Goal: Task Accomplishment & Management: Manage account settings

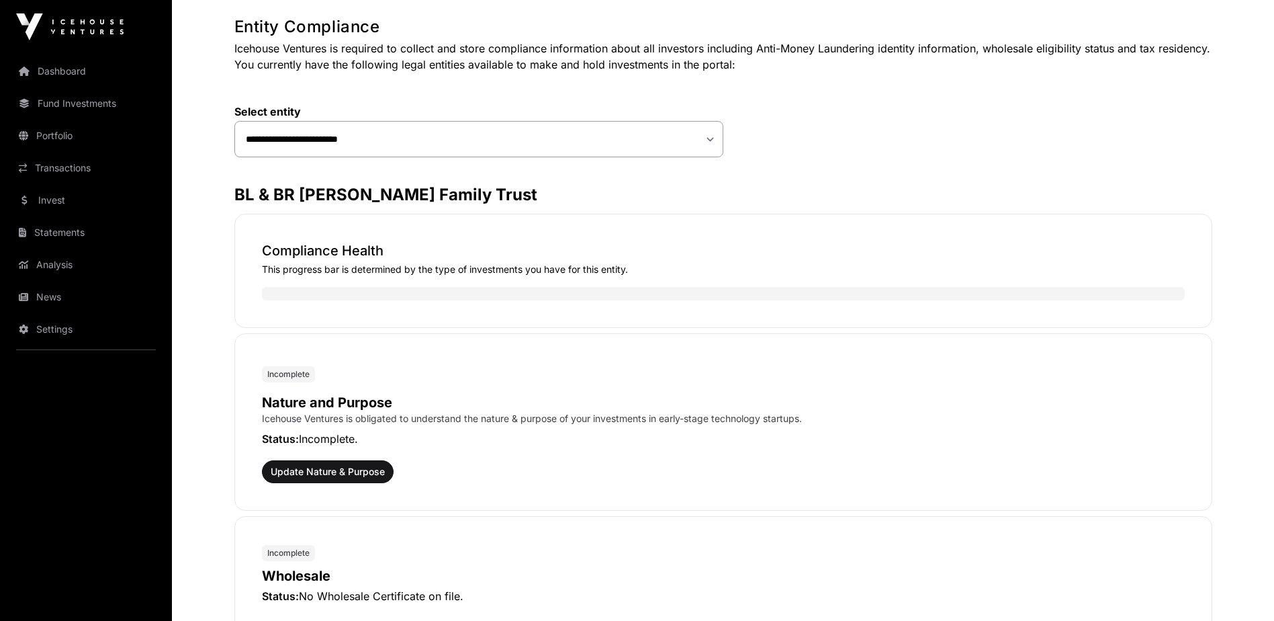
scroll to position [66, 0]
click at [311, 468] on span "Update Nature & Purpose" at bounding box center [328, 470] width 114 height 13
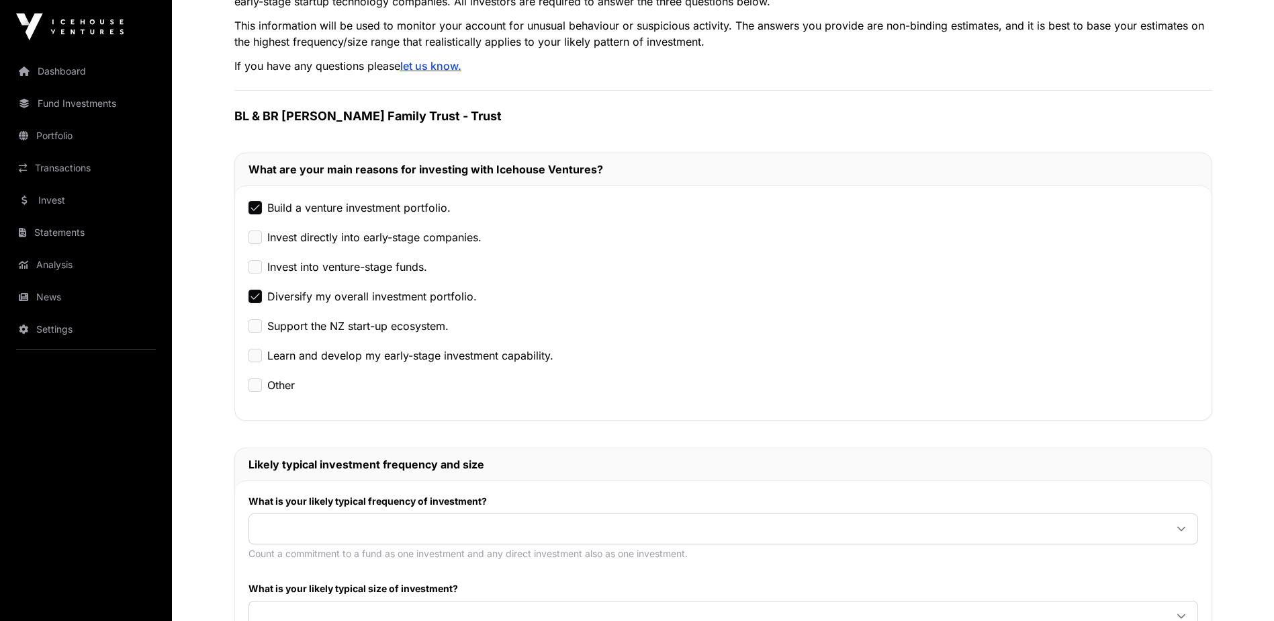
scroll to position [134, 0]
click at [318, 530] on span at bounding box center [707, 528] width 916 height 24
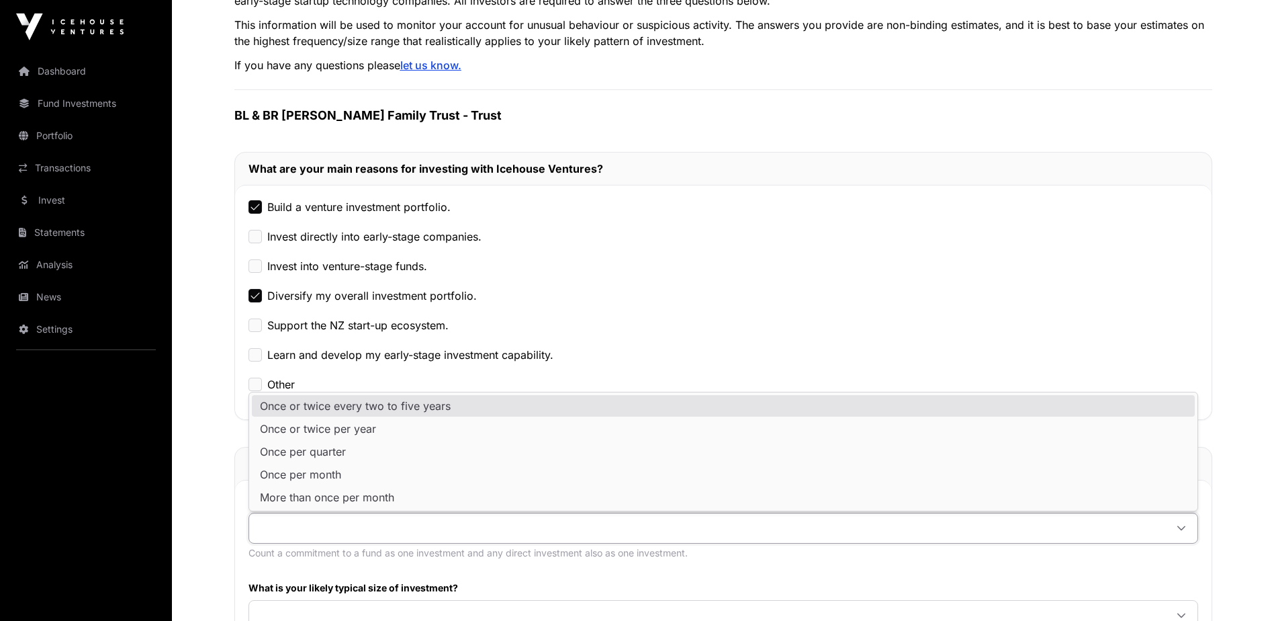
click at [963, 303] on div "Diversify my overall investment portfolio." at bounding box center [724, 295] width 950 height 16
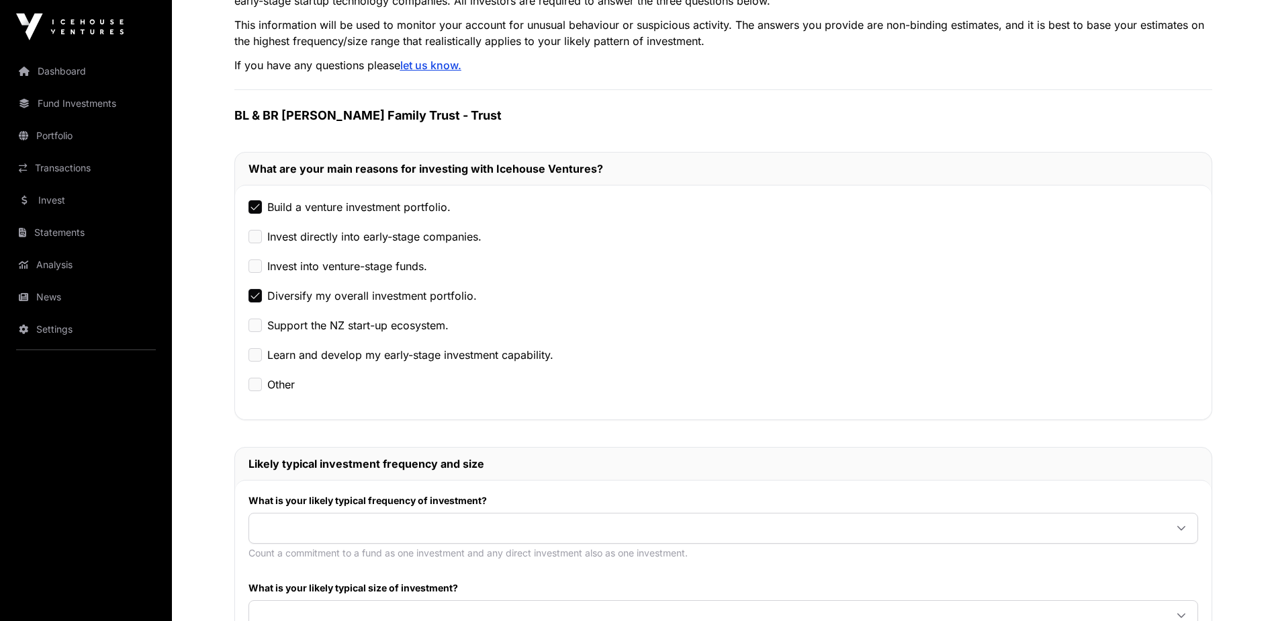
click at [1186, 529] on icon at bounding box center [1181, 527] width 9 height 9
click at [351, 408] on span "Once or twice every two to five years" at bounding box center [355, 405] width 191 height 11
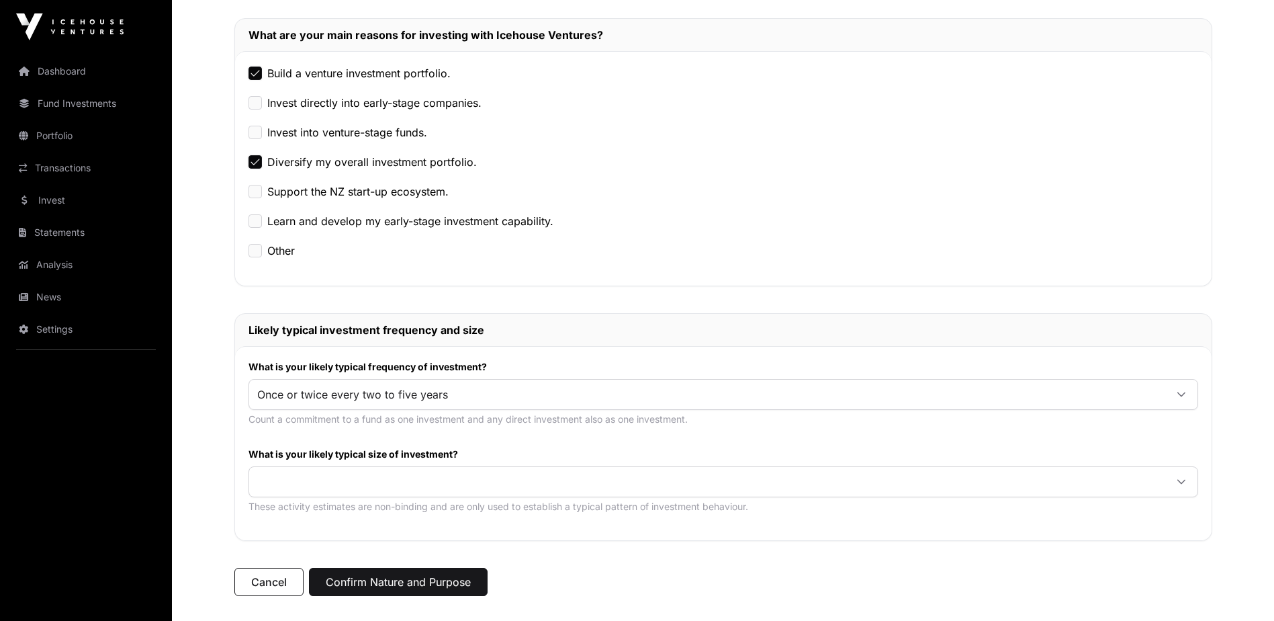
scroll to position [269, 0]
click at [1178, 480] on icon at bounding box center [1181, 481] width 8 height 5
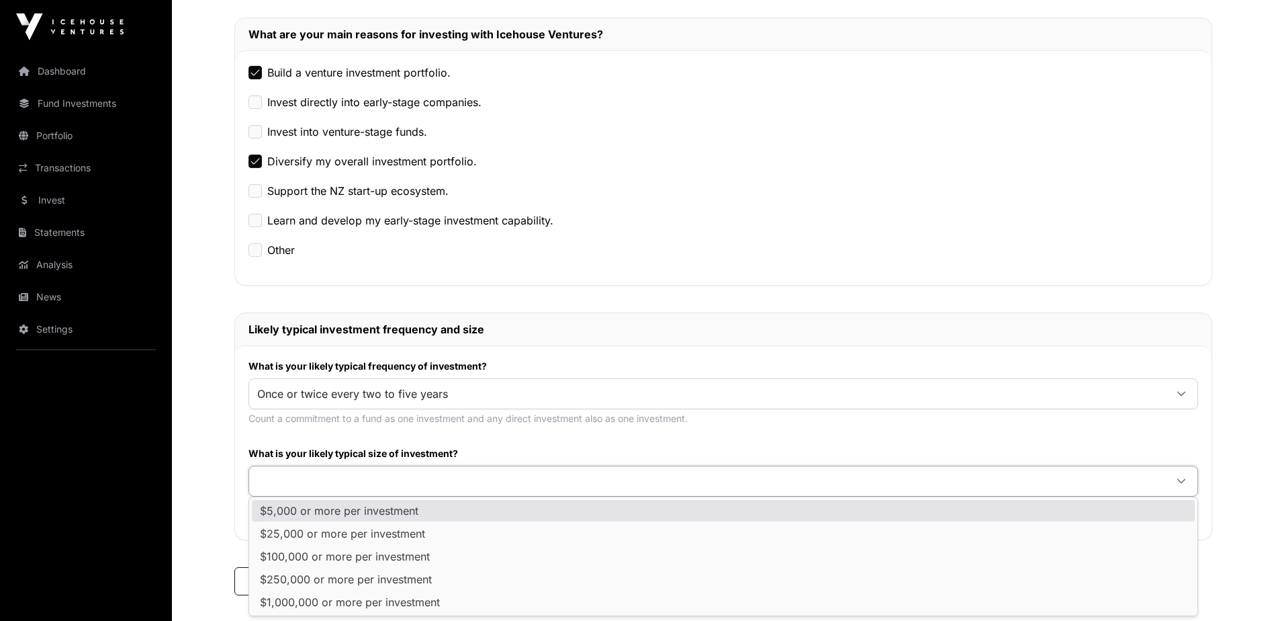
click at [379, 509] on span "$5,000 or more per investment" at bounding box center [339, 510] width 159 height 11
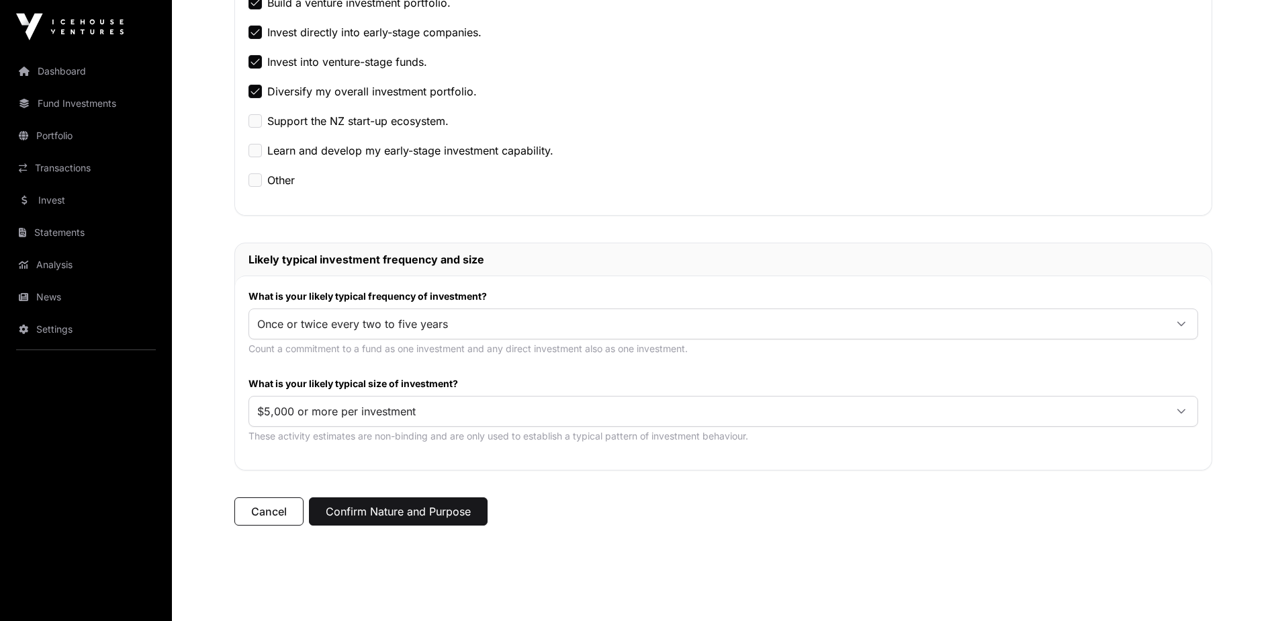
scroll to position [410, 0]
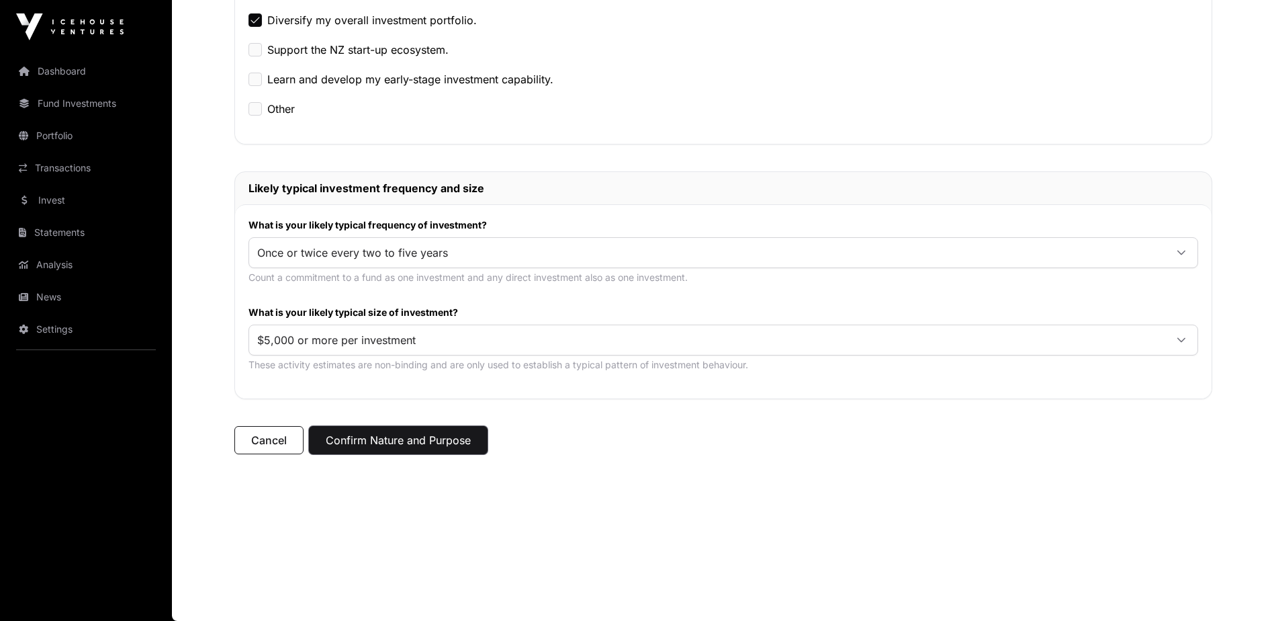
click at [414, 439] on button "Confirm Nature and Purpose" at bounding box center [398, 440] width 179 height 28
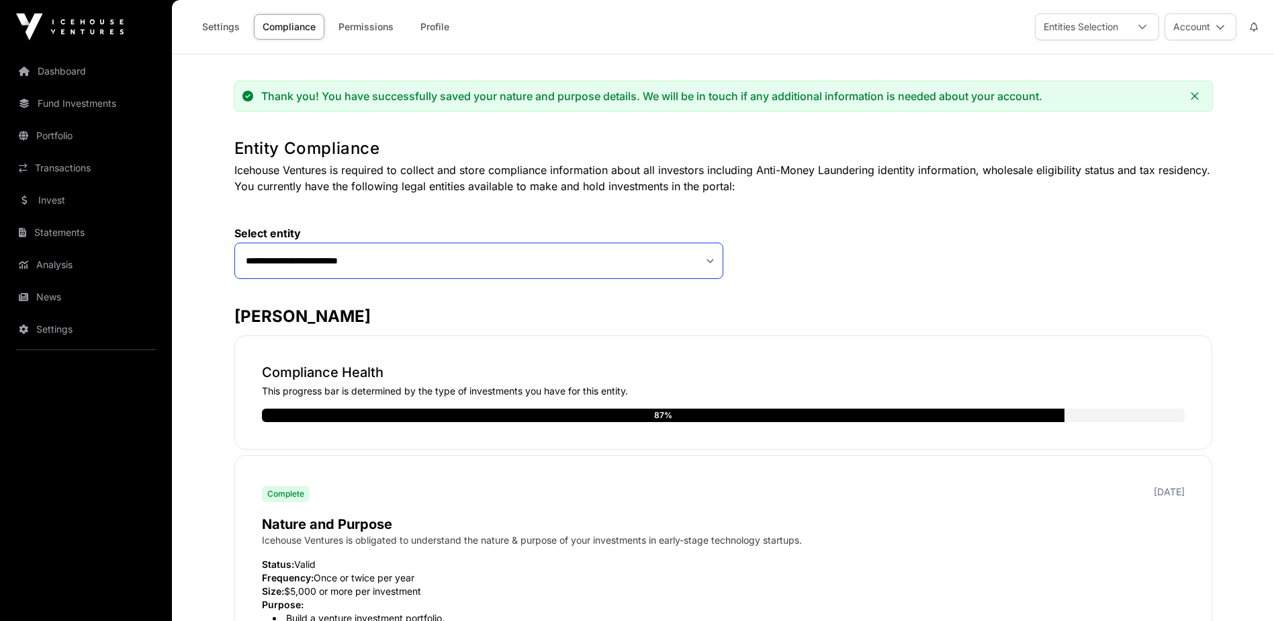
click at [713, 264] on select "**********" at bounding box center [478, 260] width 489 height 36
select select "**********"
click at [234, 242] on select "**********" at bounding box center [478, 260] width 489 height 36
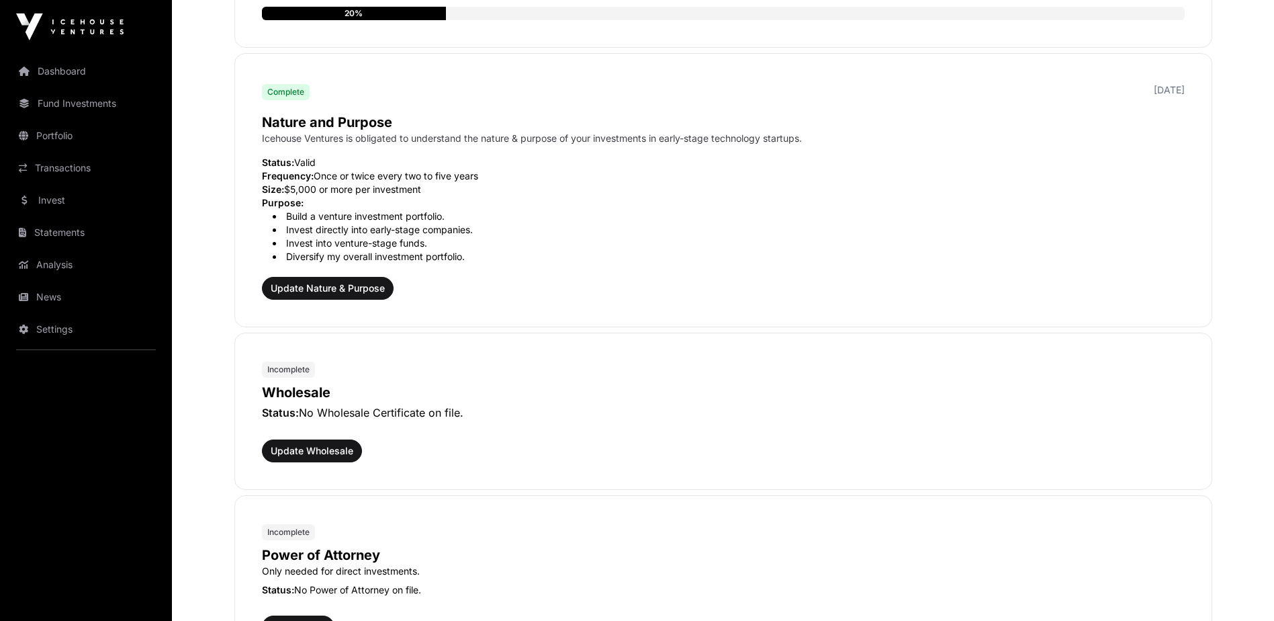
scroll to position [402, 0]
click at [315, 450] on span "Update Wholesale" at bounding box center [312, 449] width 83 height 13
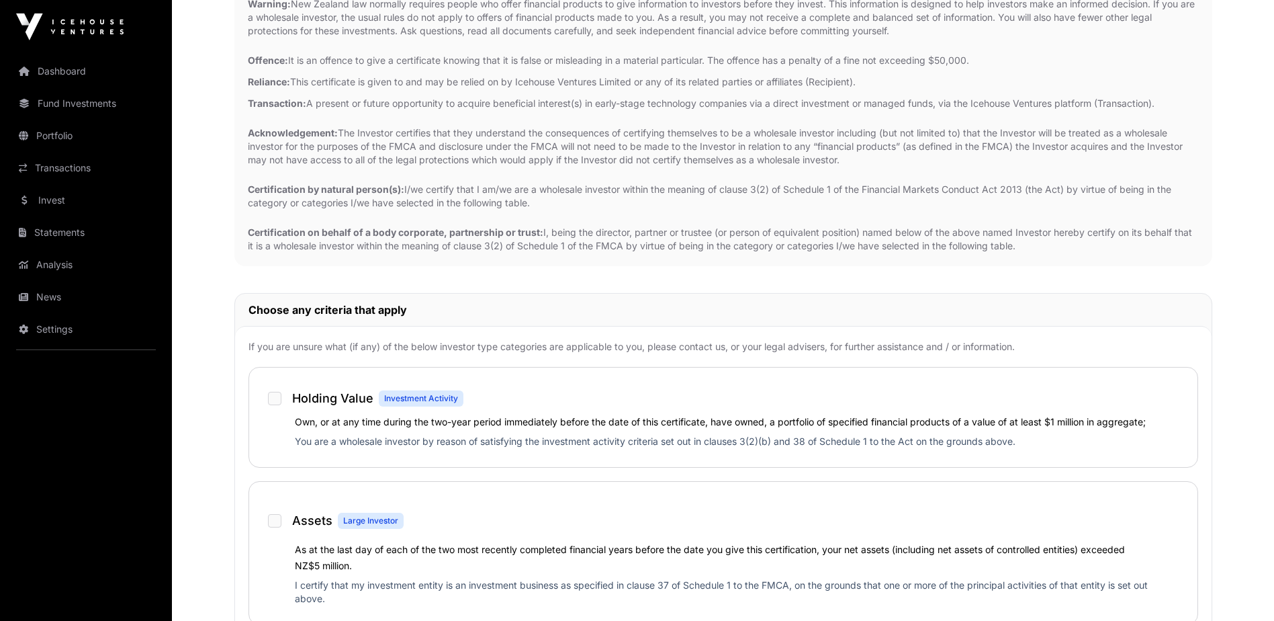
scroll to position [201, 0]
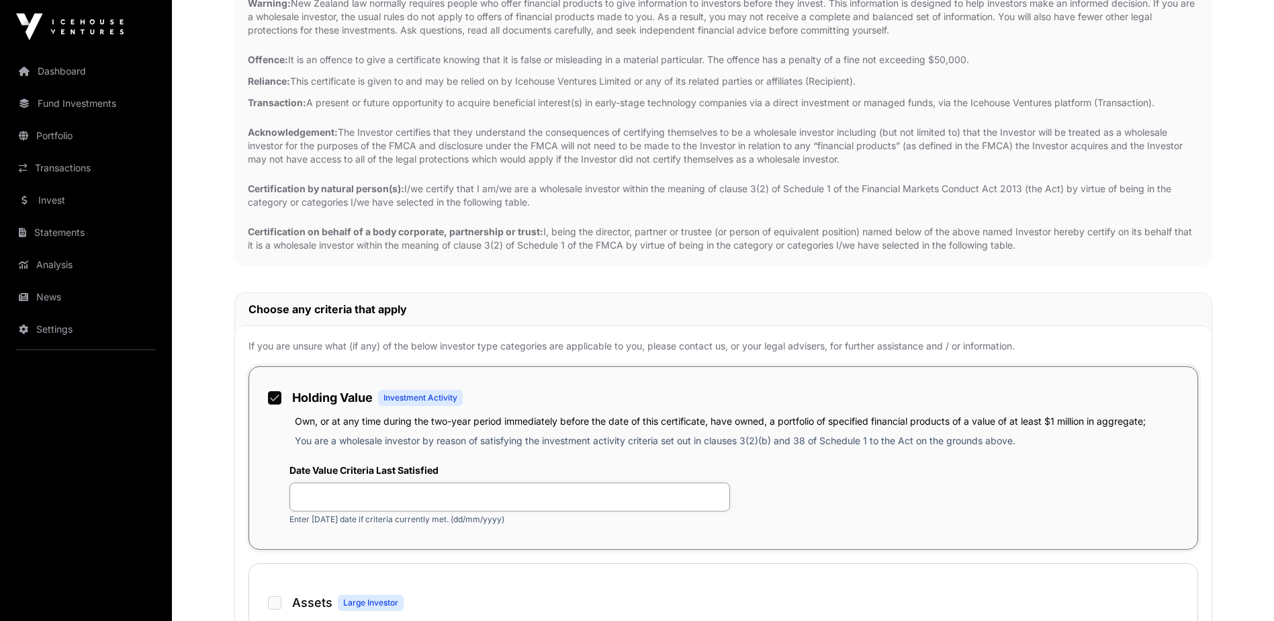
click at [365, 492] on input "text" at bounding box center [510, 496] width 441 height 29
click at [476, 451] on p "You are a wholesale investor by reason of satisfying the investment activity cr…" at bounding box center [739, 443] width 889 height 19
click at [361, 503] on input "text" at bounding box center [510, 496] width 441 height 29
type input "*"
click at [311, 498] on input "*********" at bounding box center [510, 496] width 441 height 29
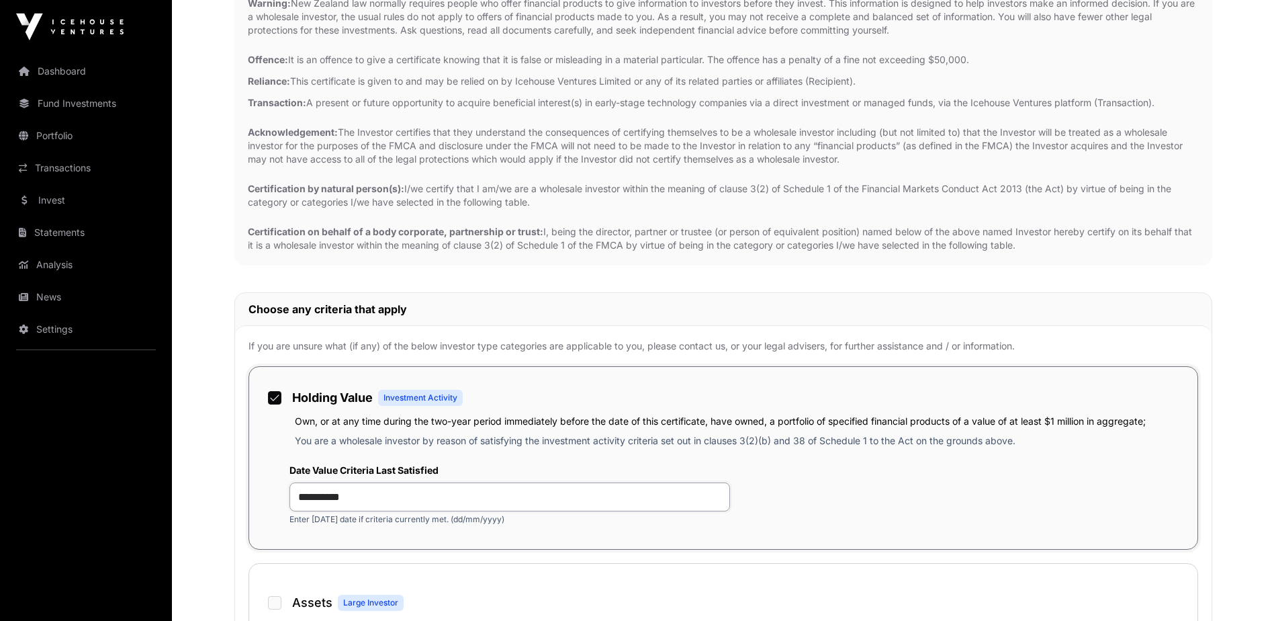
click at [327, 495] on input "**********" at bounding box center [510, 496] width 441 height 29
type input "**********"
click at [766, 343] on p "If you are unsure what (if any) of the below investor type categories are appli…" at bounding box center [724, 345] width 950 height 13
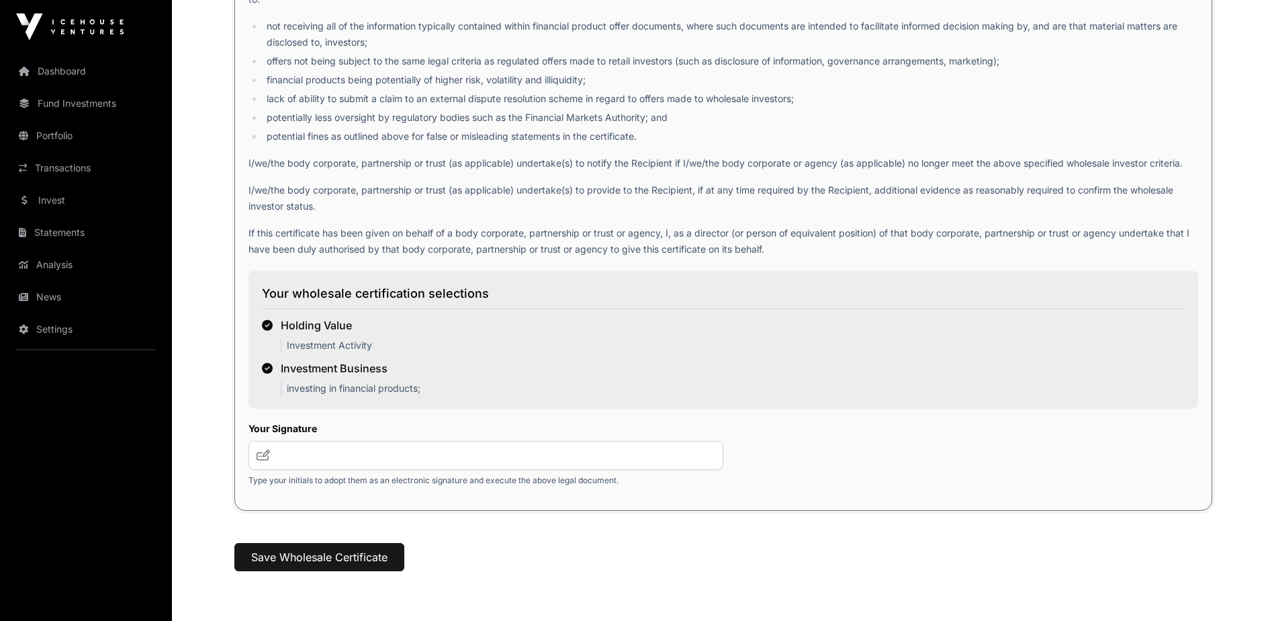
scroll to position [1677, 0]
click at [259, 459] on icon at bounding box center [263, 454] width 13 height 11
click at [262, 456] on icon at bounding box center [263, 454] width 13 height 11
click at [296, 451] on input "text" at bounding box center [486, 454] width 475 height 29
type input "***"
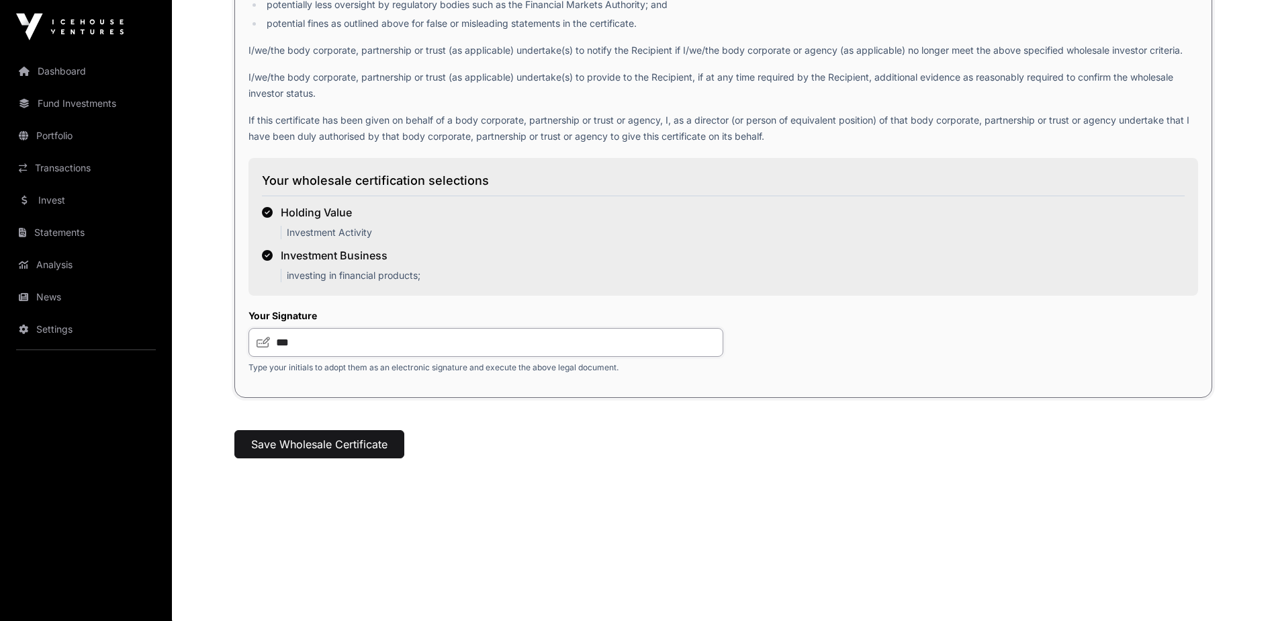
scroll to position [1797, 0]
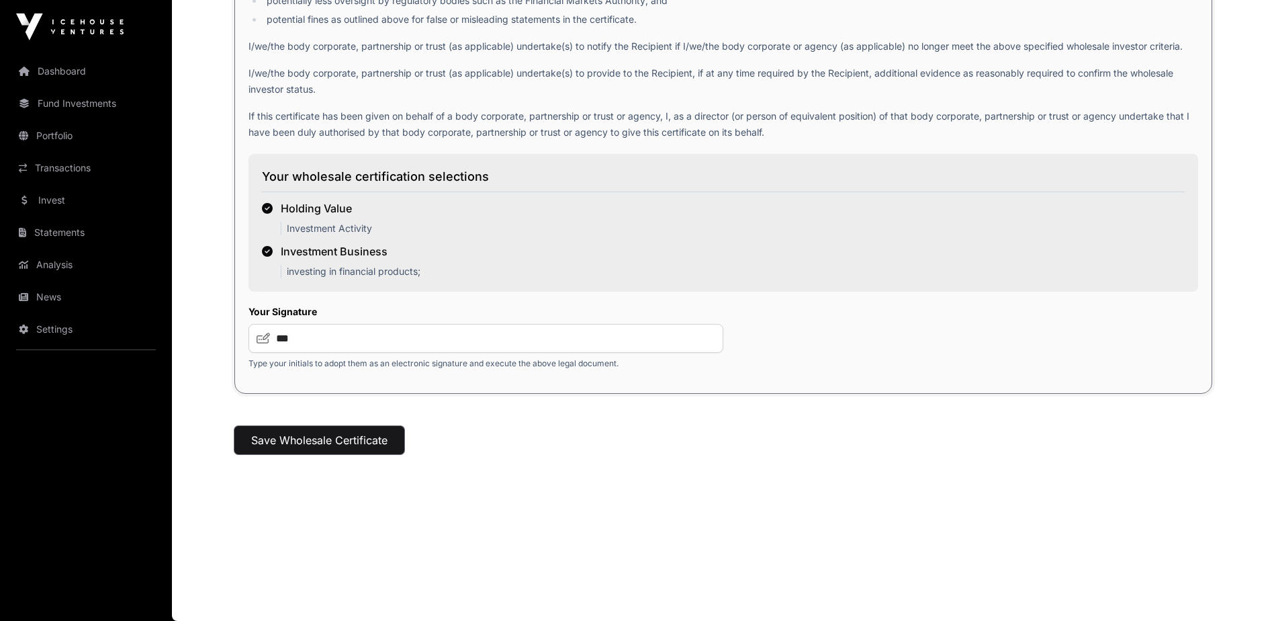
click at [303, 439] on button "Save Wholesale Certificate" at bounding box center [319, 440] width 170 height 28
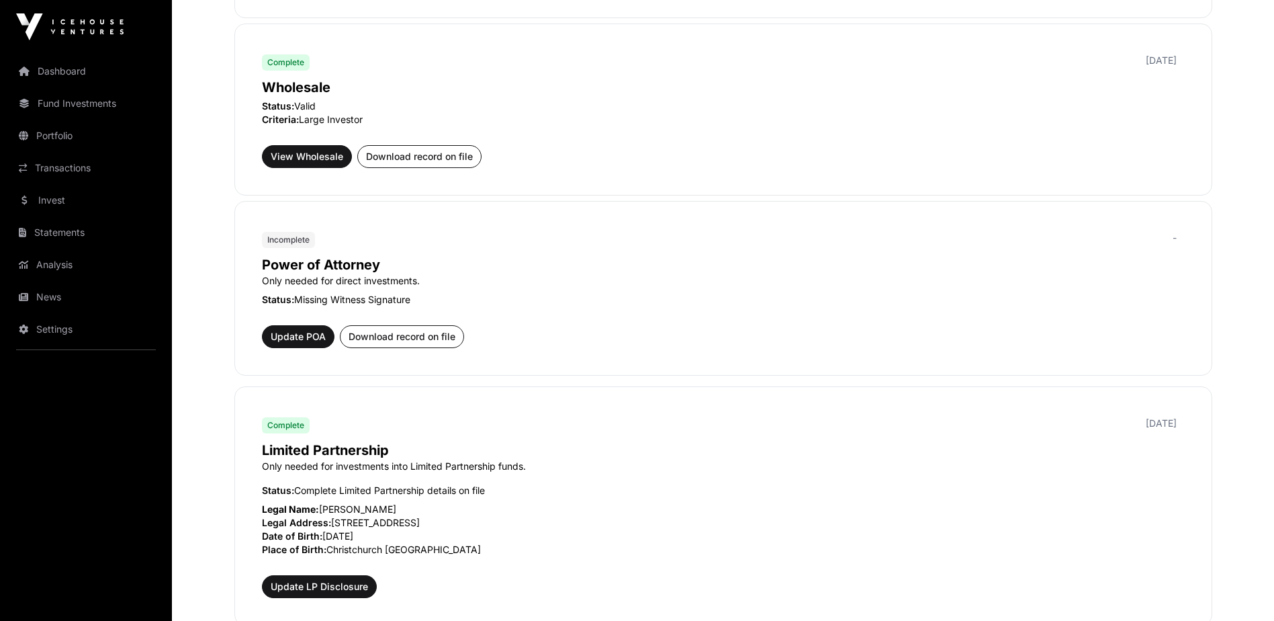
scroll to position [738, 0]
click at [308, 337] on span "Update POA" at bounding box center [298, 335] width 55 height 13
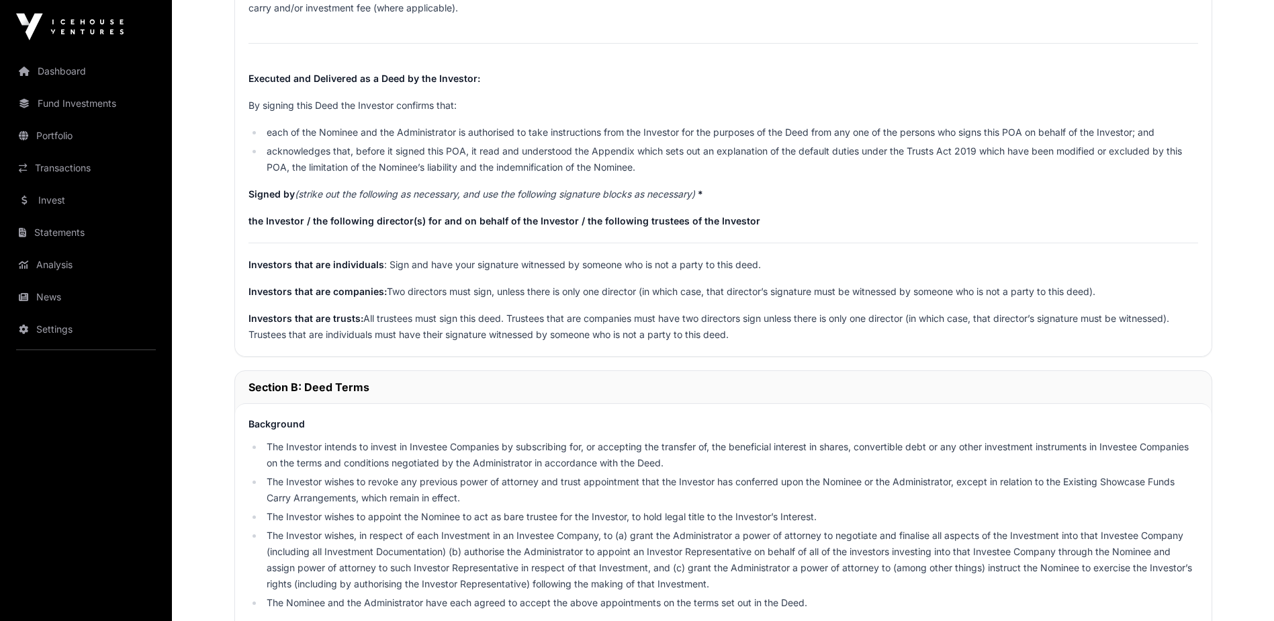
scroll to position [873, 0]
click at [746, 217] on p "the Investor / the following director(s) for and on behalf of the Investor / th…" at bounding box center [724, 220] width 950 height 16
drag, startPoint x: 555, startPoint y: 218, endPoint x: 242, endPoint y: 220, distance: 313.0
drag, startPoint x: 242, startPoint y: 220, endPoint x: 344, endPoint y: 257, distance: 108.6
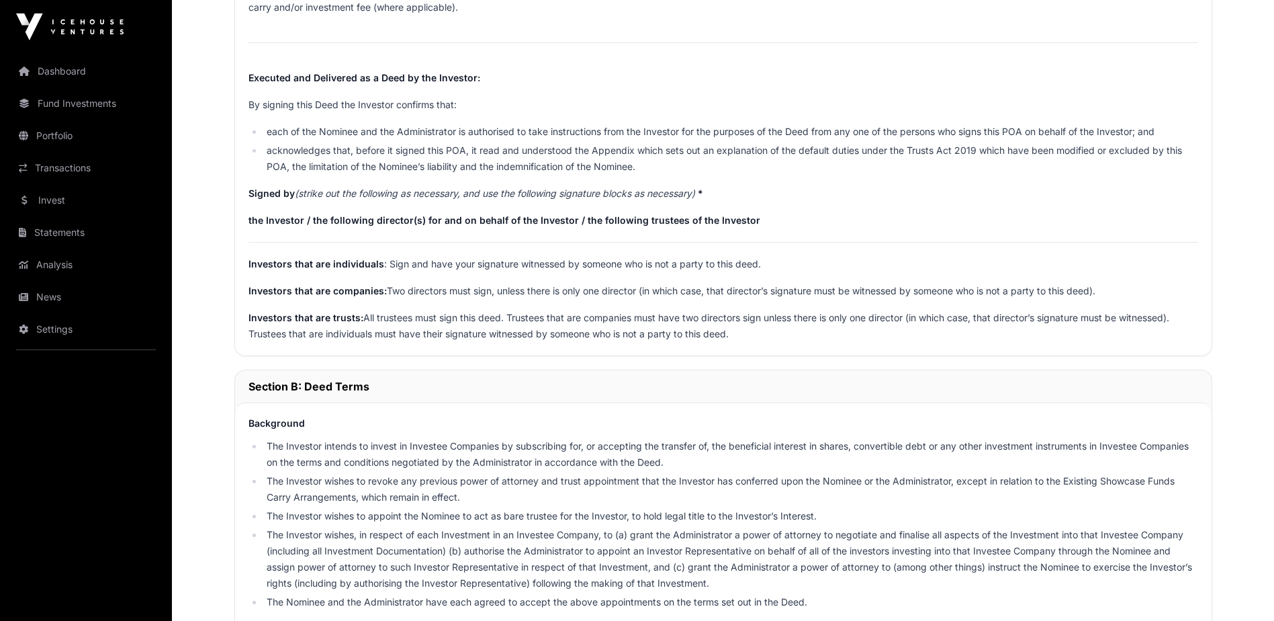
click at [344, 257] on p "Investors that are individuals : Sign and have your signature witnessed by some…" at bounding box center [724, 264] width 950 height 16
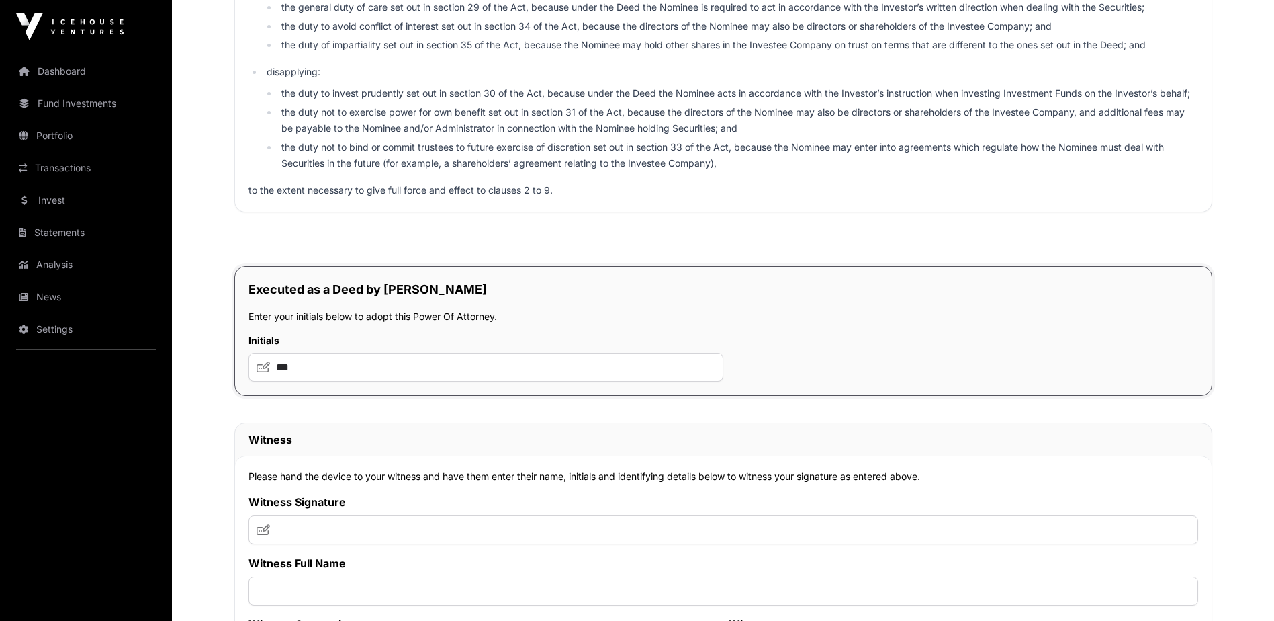
scroll to position [6915, 0]
click at [311, 383] on input "***" at bounding box center [486, 368] width 475 height 29
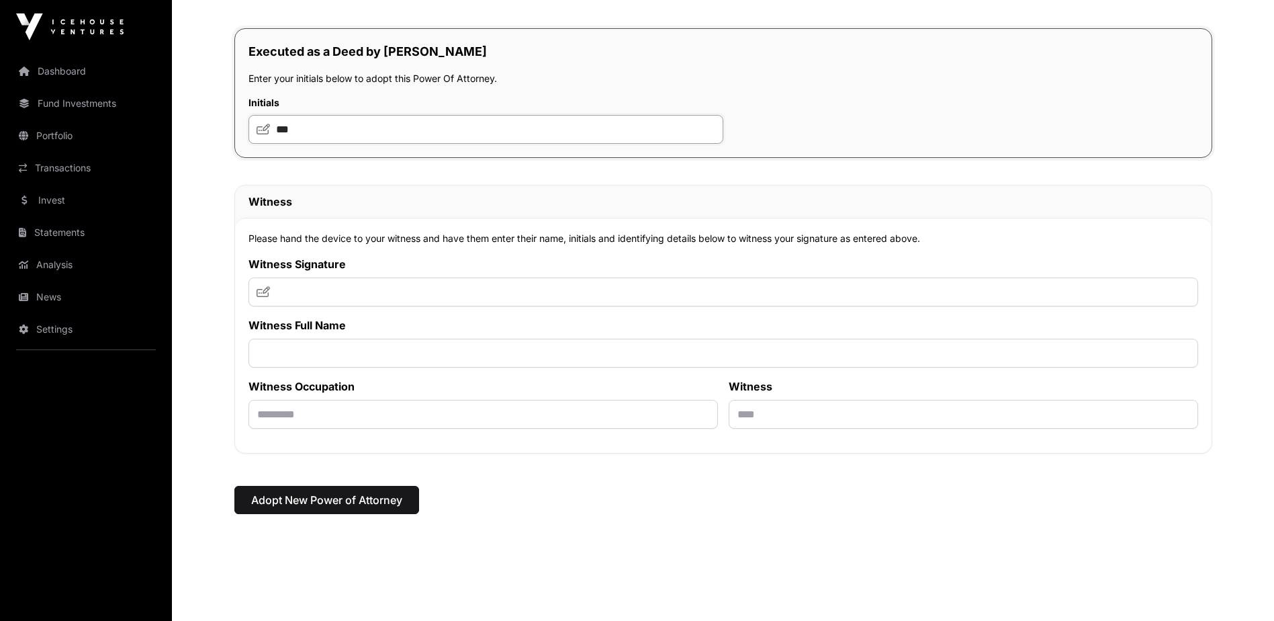
scroll to position [7238, 0]
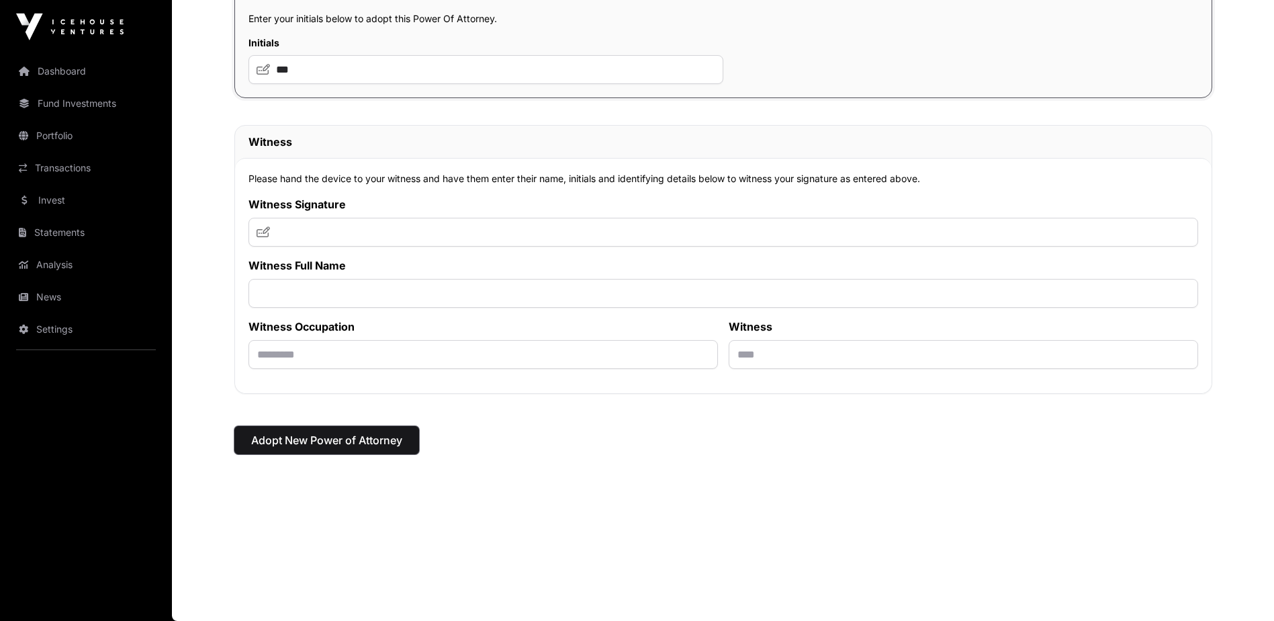
click at [326, 441] on span "Adopt New Power of Attorney" at bounding box center [326, 440] width 151 height 16
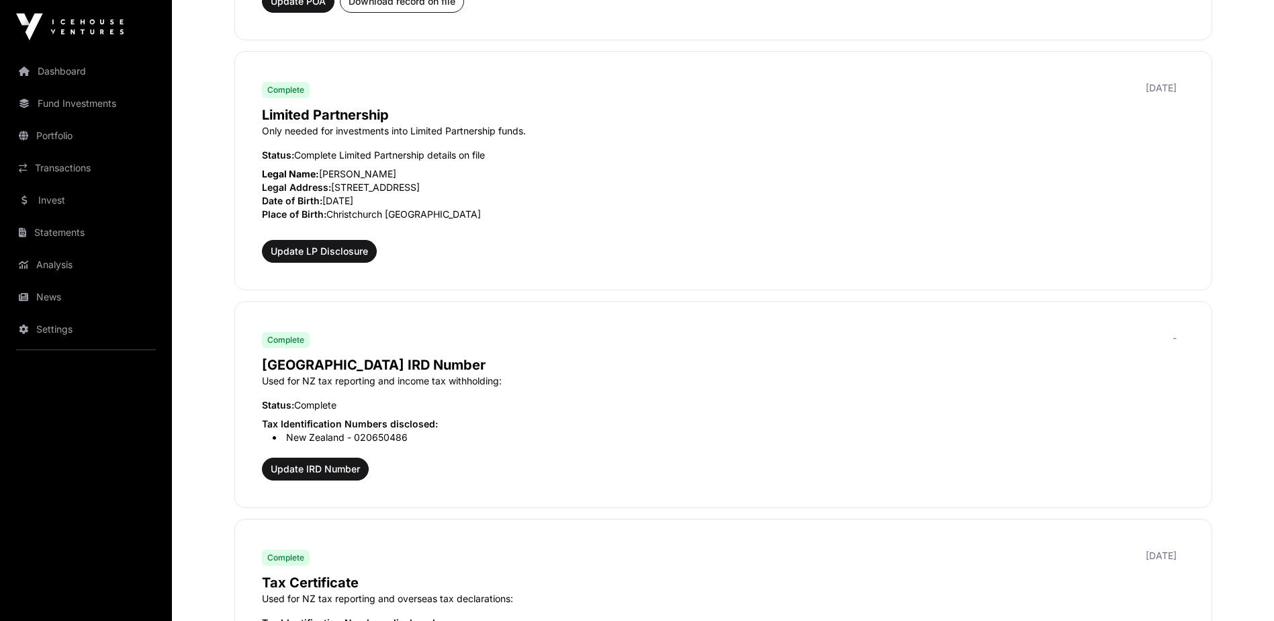
scroll to position [1074, 0]
click at [337, 468] on span "Update IRD Number" at bounding box center [315, 467] width 89 height 13
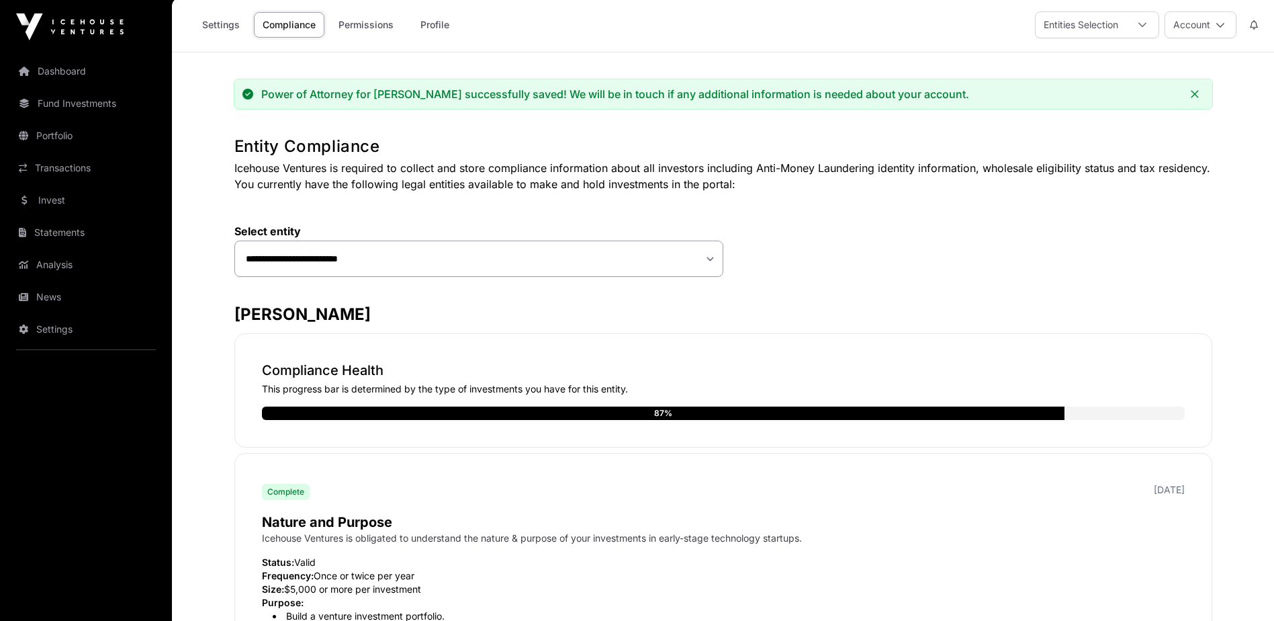
scroll to position [0, 0]
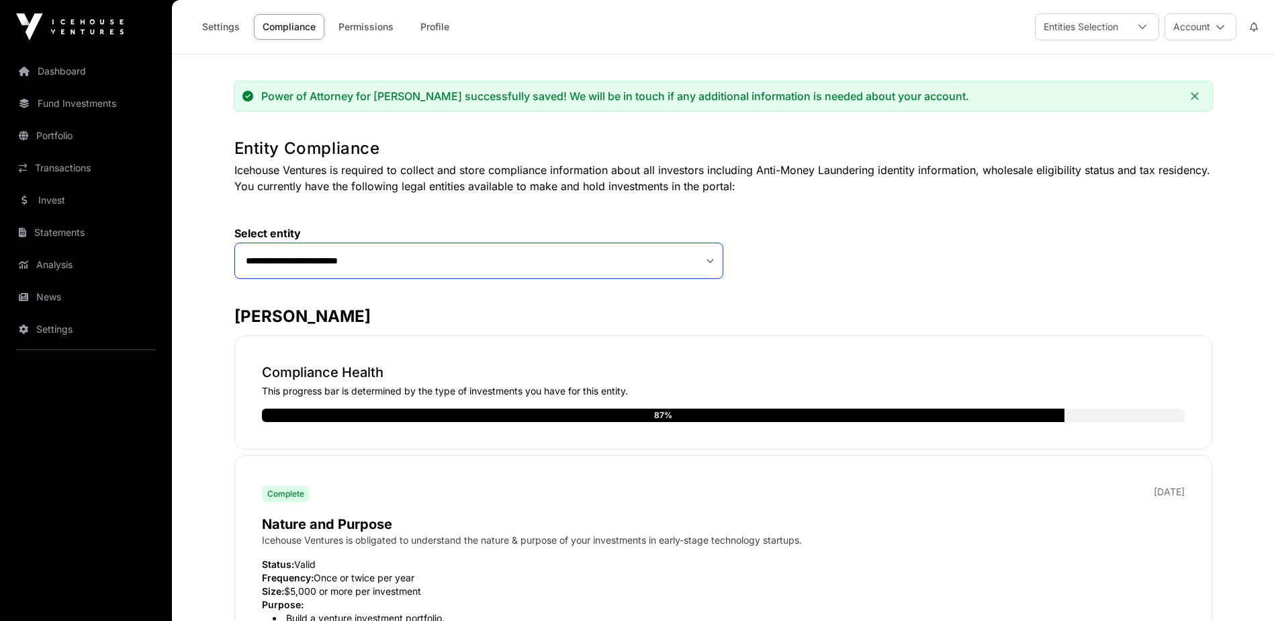
click at [712, 263] on select "**********" at bounding box center [478, 260] width 489 height 36
select select "**********"
click at [234, 242] on select "**********" at bounding box center [478, 260] width 489 height 36
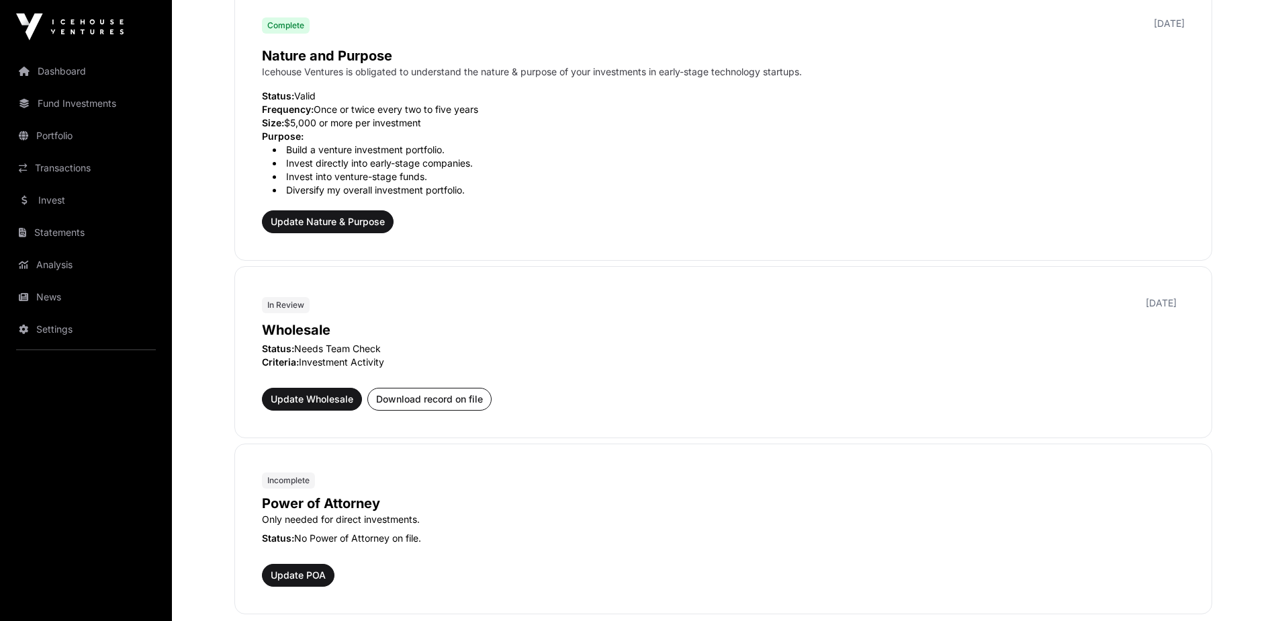
scroll to position [469, 0]
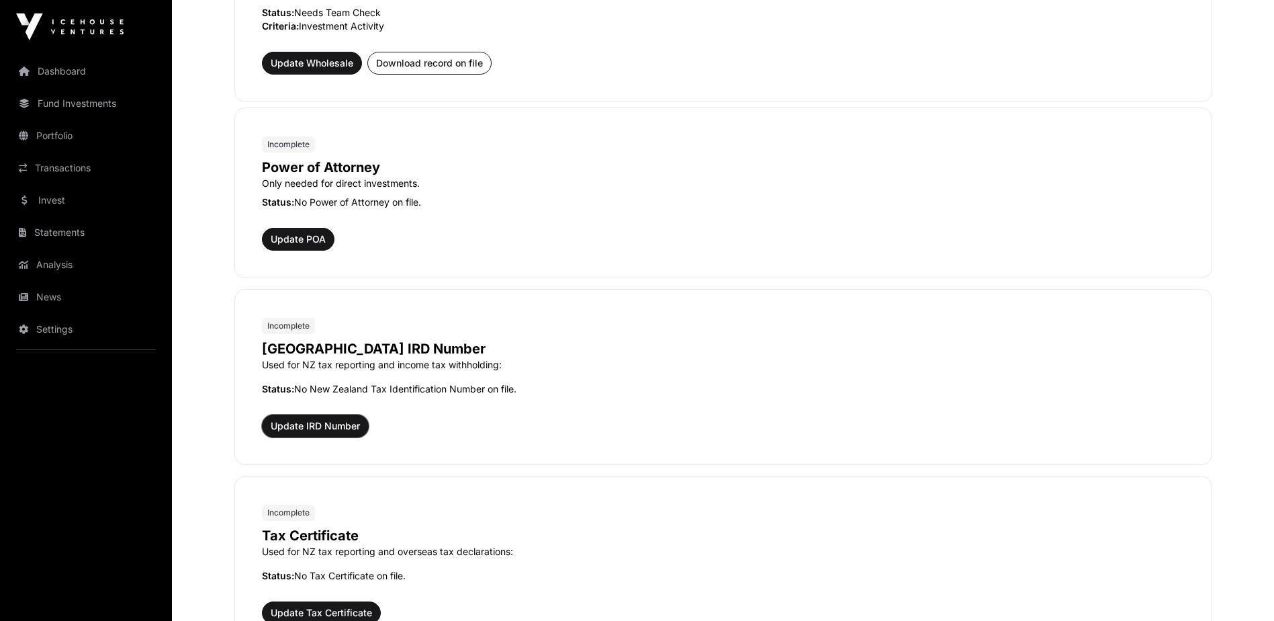
click at [337, 430] on span "Update IRD Number" at bounding box center [315, 425] width 89 height 13
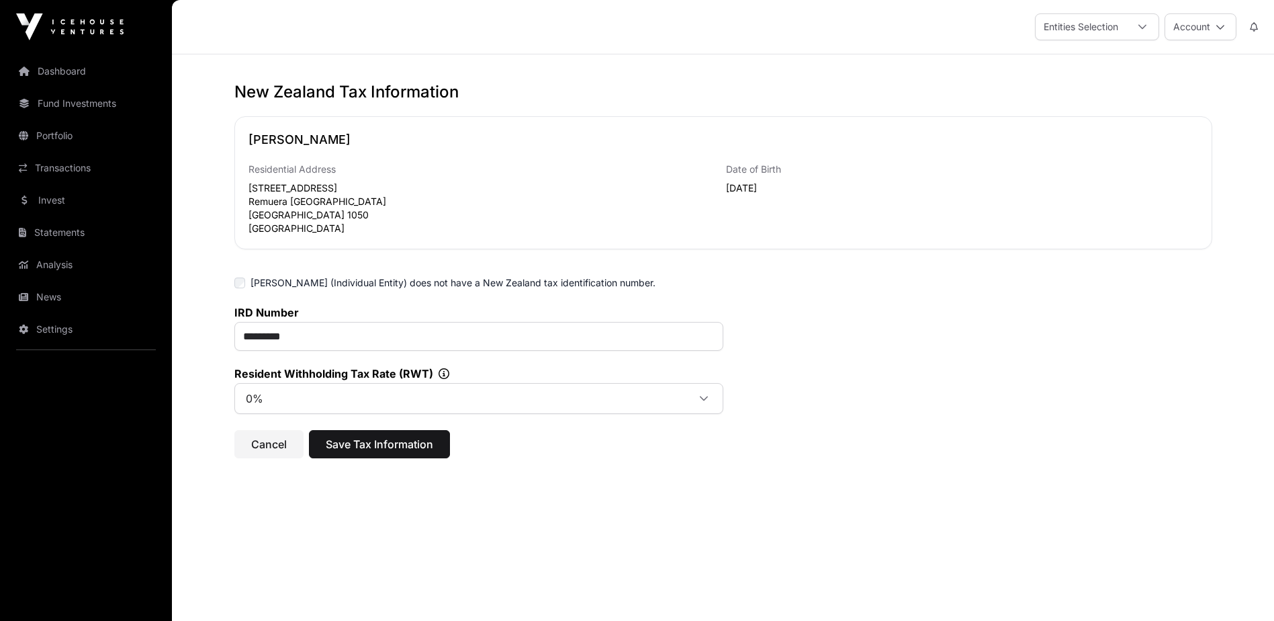
click at [1143, 27] on icon at bounding box center [1142, 26] width 9 height 9
click at [1127, 108] on span "BL & BR [PERSON_NAME] Family Trust" at bounding box center [1148, 111] width 171 height 9
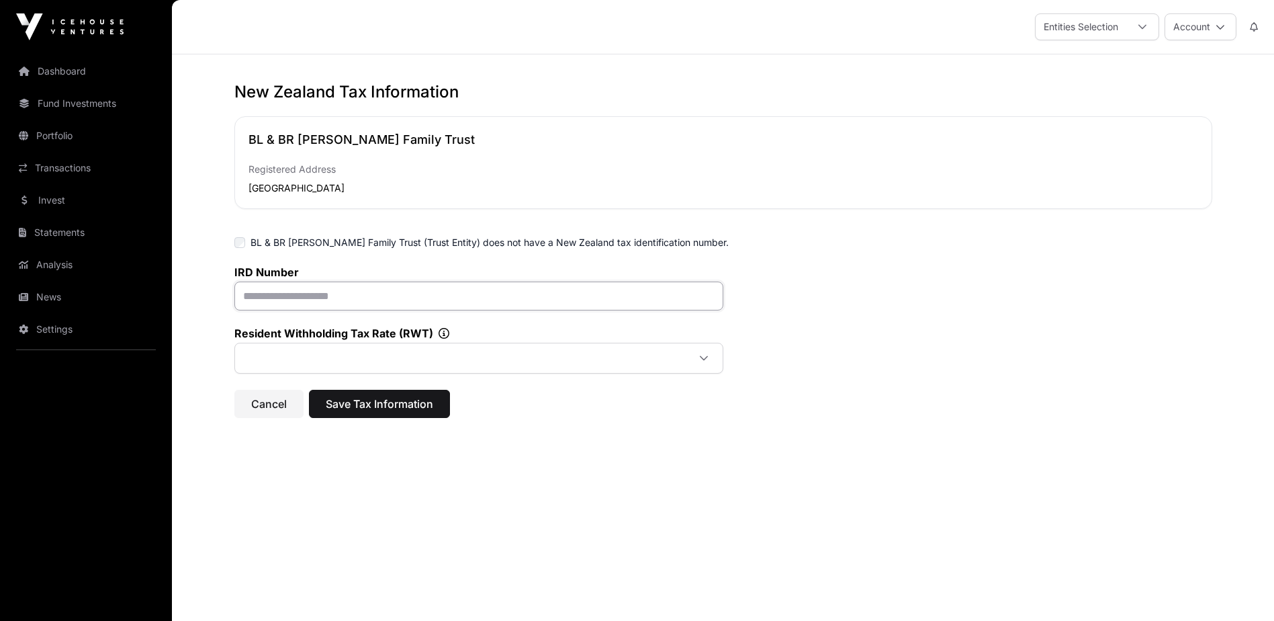
click at [266, 300] on input "text" at bounding box center [478, 295] width 489 height 29
type input "*********"
click at [706, 359] on icon at bounding box center [703, 357] width 9 height 9
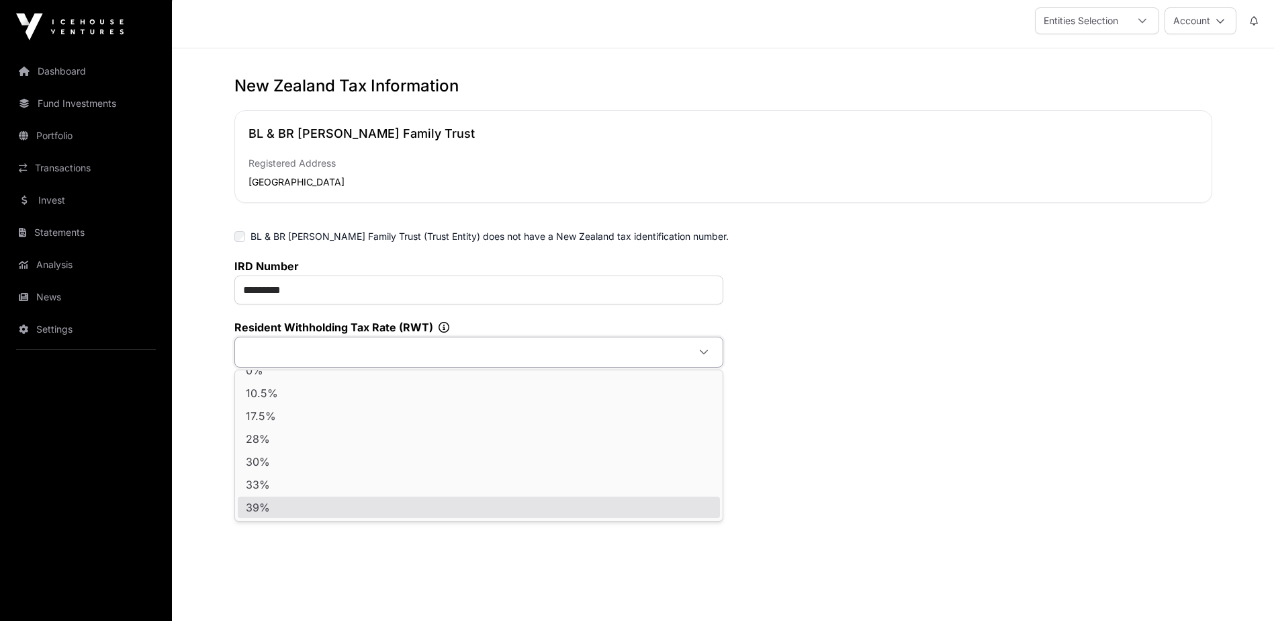
scroll to position [7, 0]
click at [310, 502] on li "39%" at bounding box center [479, 506] width 482 height 21
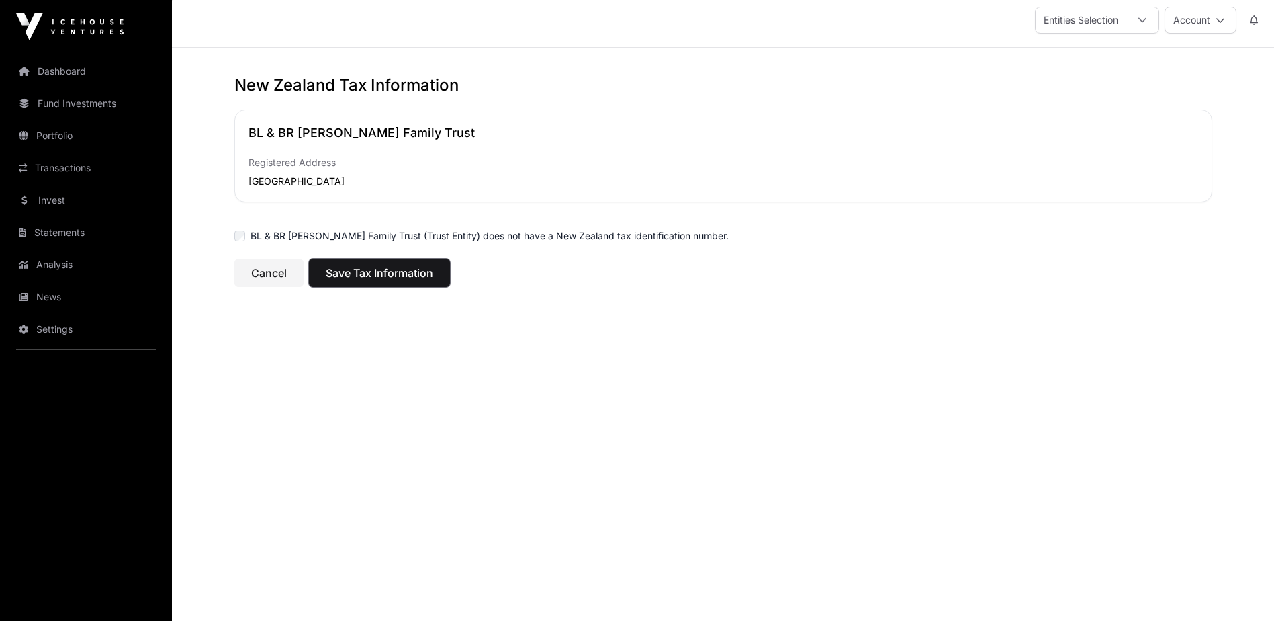
click at [340, 267] on span "Save Tax Information" at bounding box center [379, 273] width 107 height 16
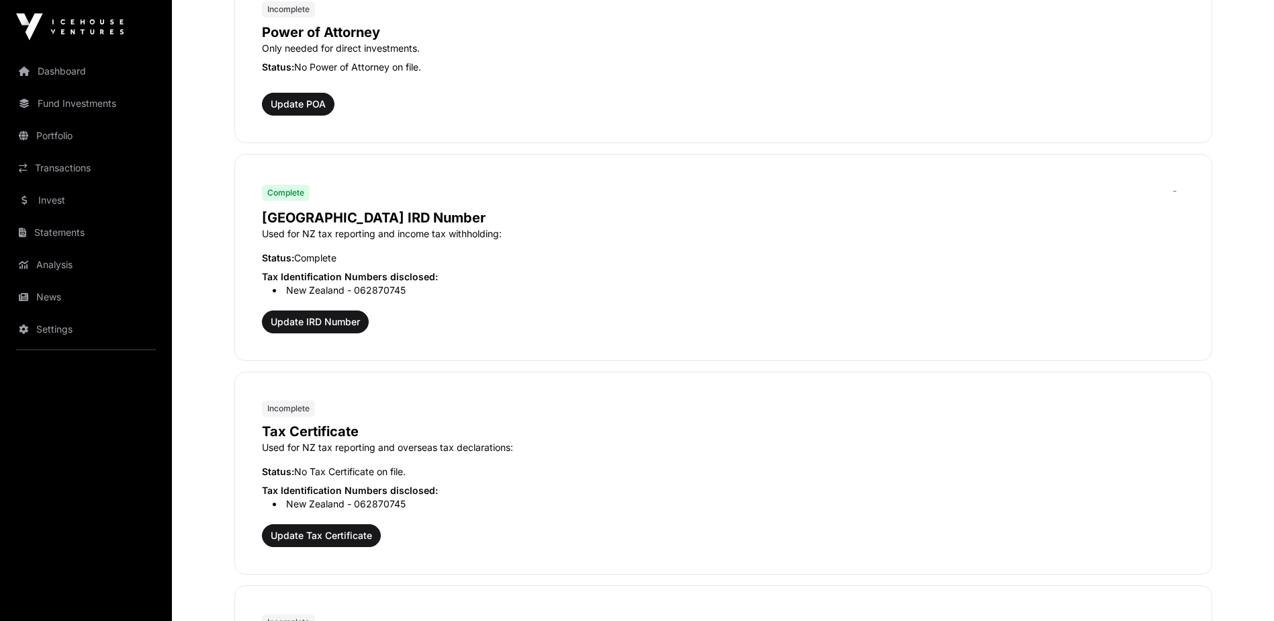
scroll to position [940, 0]
click at [324, 536] on span "Update Tax Certificate" at bounding box center [321, 534] width 101 height 13
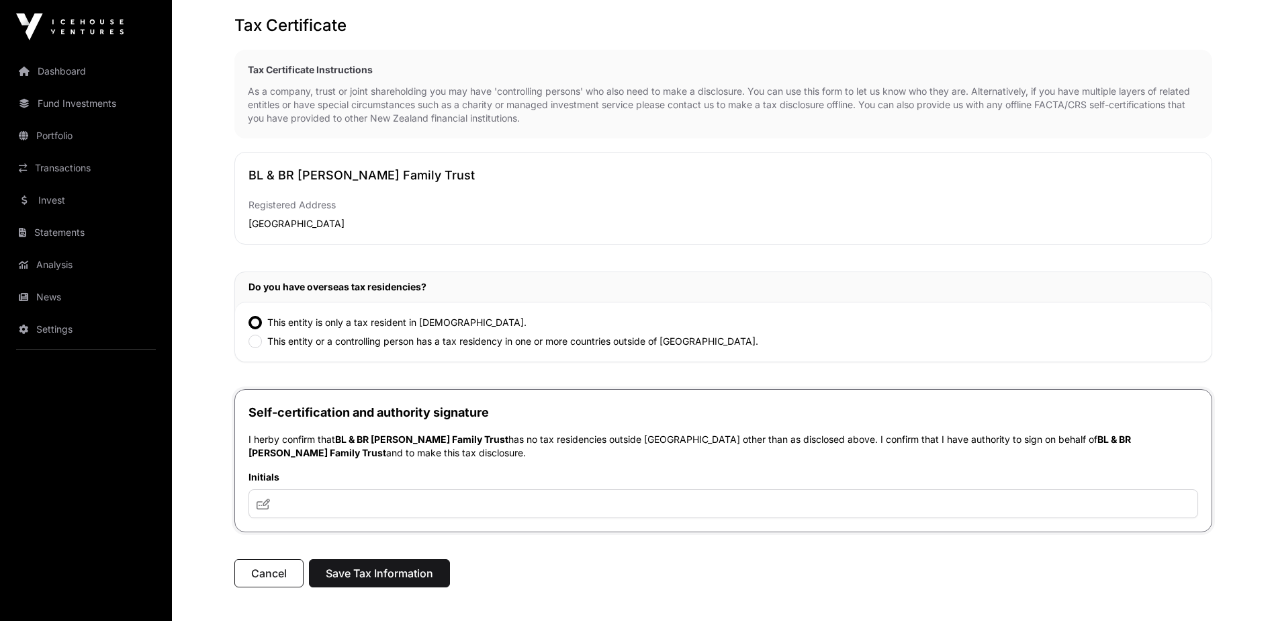
scroll to position [67, 0]
click at [264, 505] on icon at bounding box center [263, 503] width 13 height 11
click at [264, 504] on icon at bounding box center [263, 503] width 13 height 11
click at [283, 506] on input "text" at bounding box center [724, 502] width 950 height 29
type input "***"
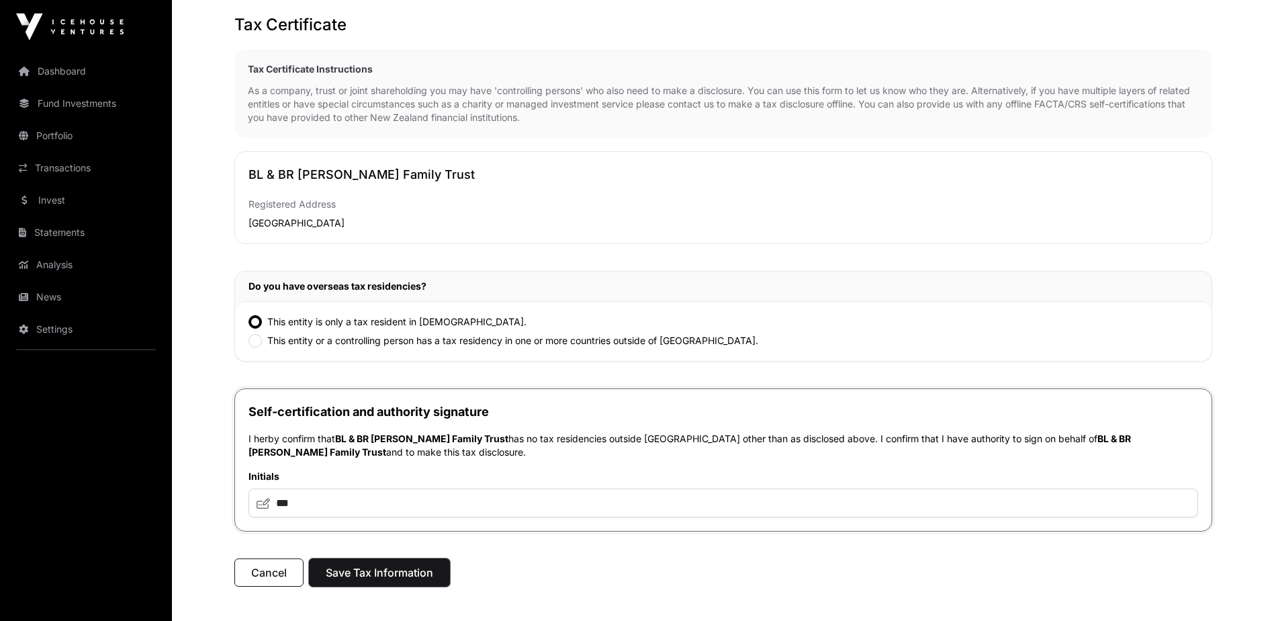
click at [367, 576] on span "Save Tax Information" at bounding box center [379, 572] width 107 height 16
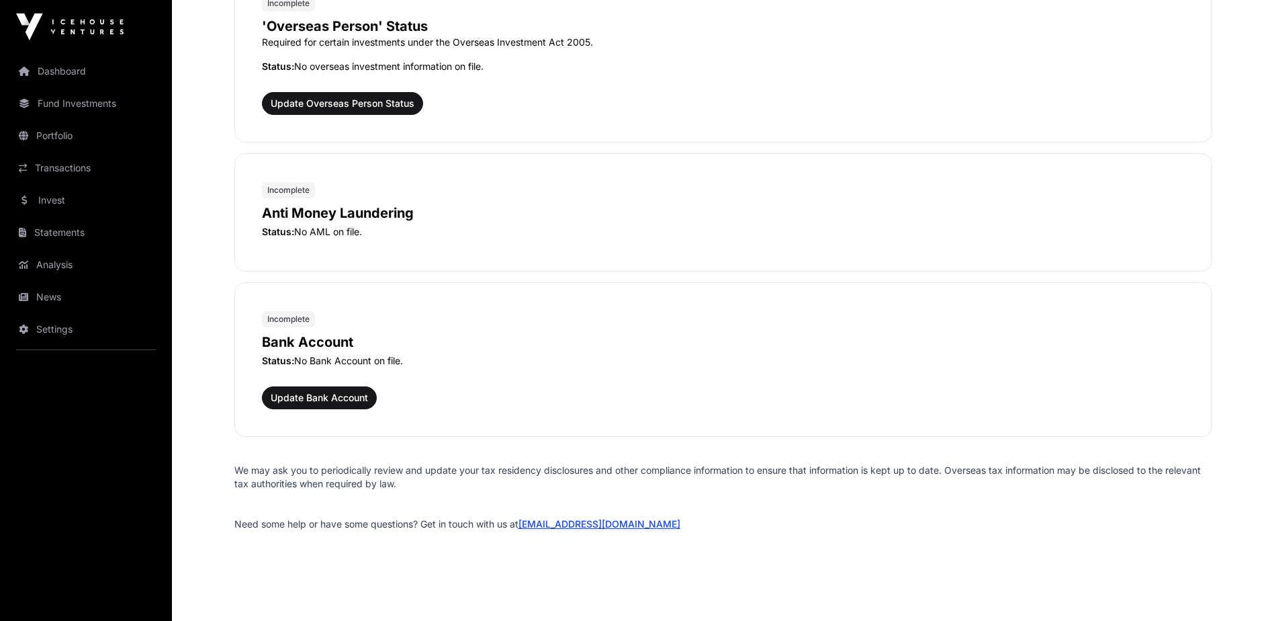
scroll to position [1544, 0]
click at [327, 398] on span "Update Bank Account" at bounding box center [319, 396] width 97 height 13
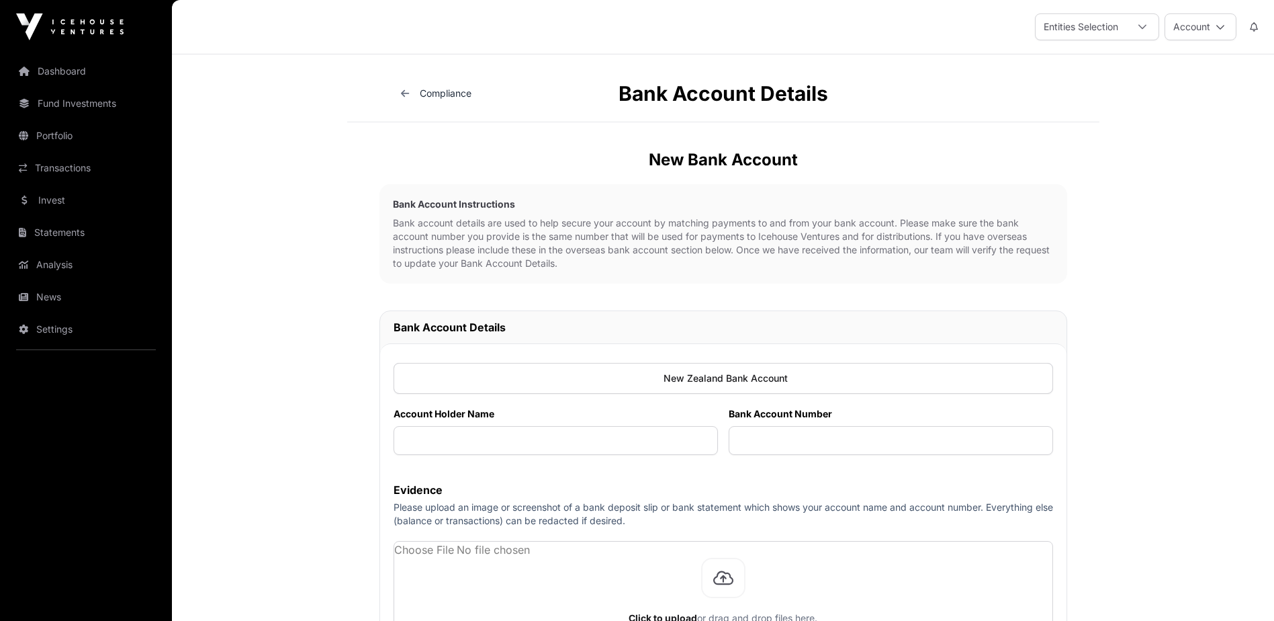
click at [449, 377] on div at bounding box center [724, 378] width 660 height 31
click at [446, 439] on input "text" at bounding box center [556, 440] width 324 height 29
type input "**********"
click at [749, 439] on input "text" at bounding box center [891, 440] width 324 height 29
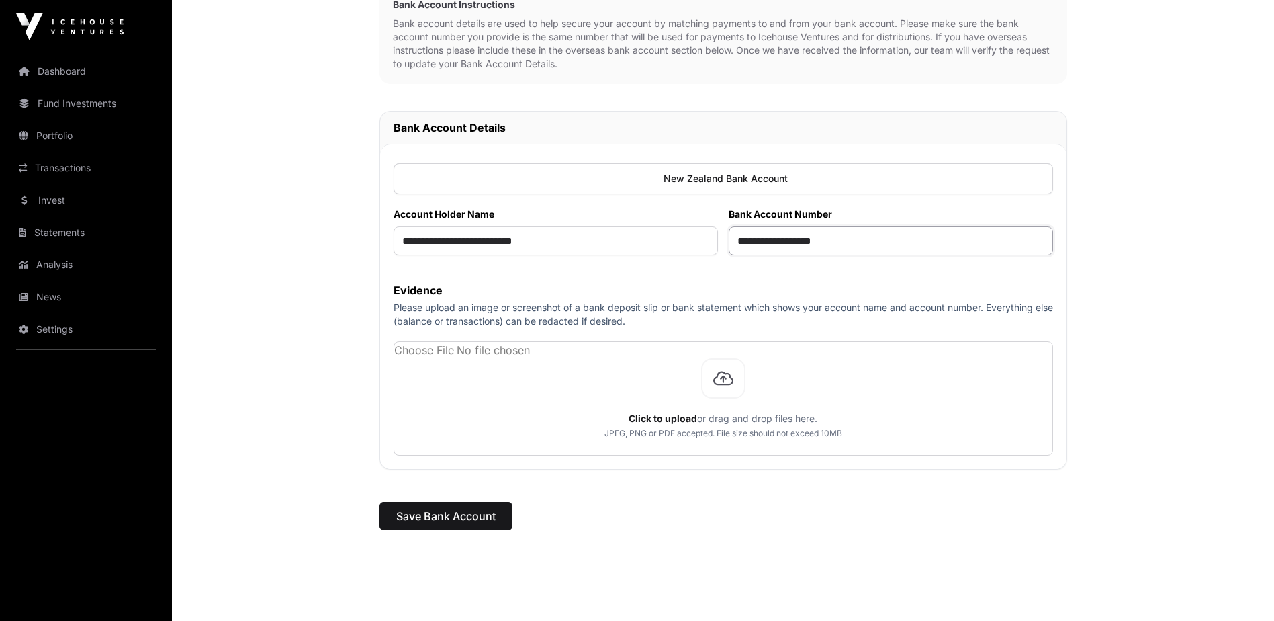
scroll to position [201, 0]
type input "**********"
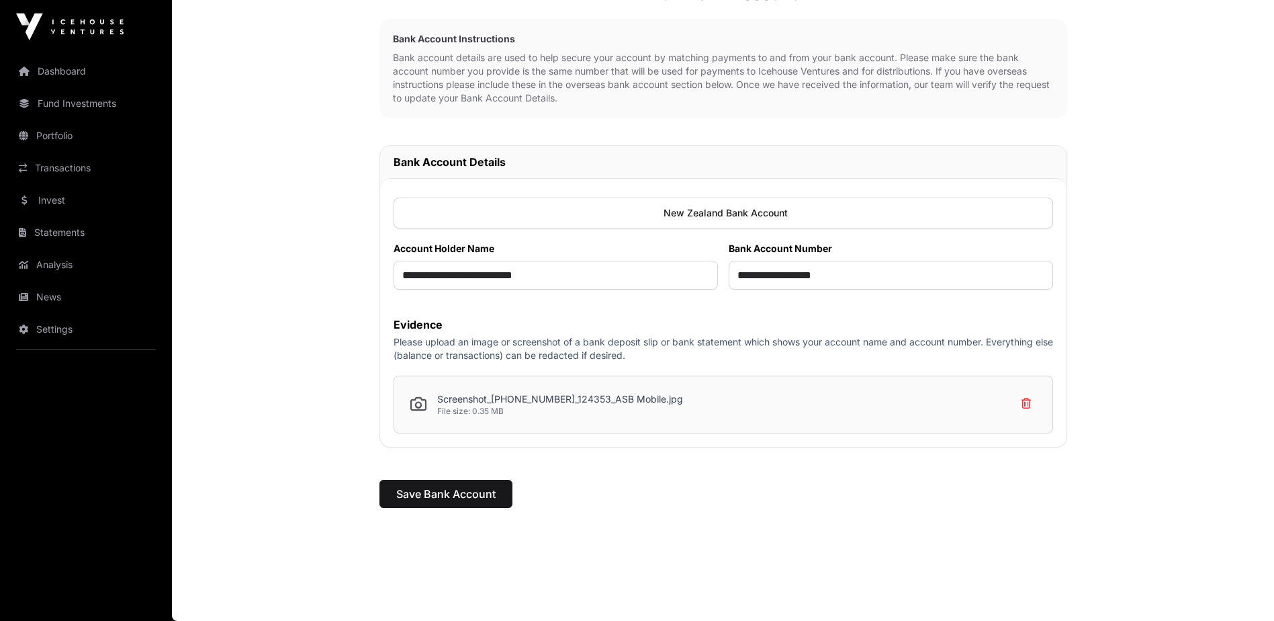
click at [417, 401] on icon at bounding box center [418, 404] width 16 height 16
click at [432, 490] on span "Save Bank Account" at bounding box center [445, 494] width 99 height 16
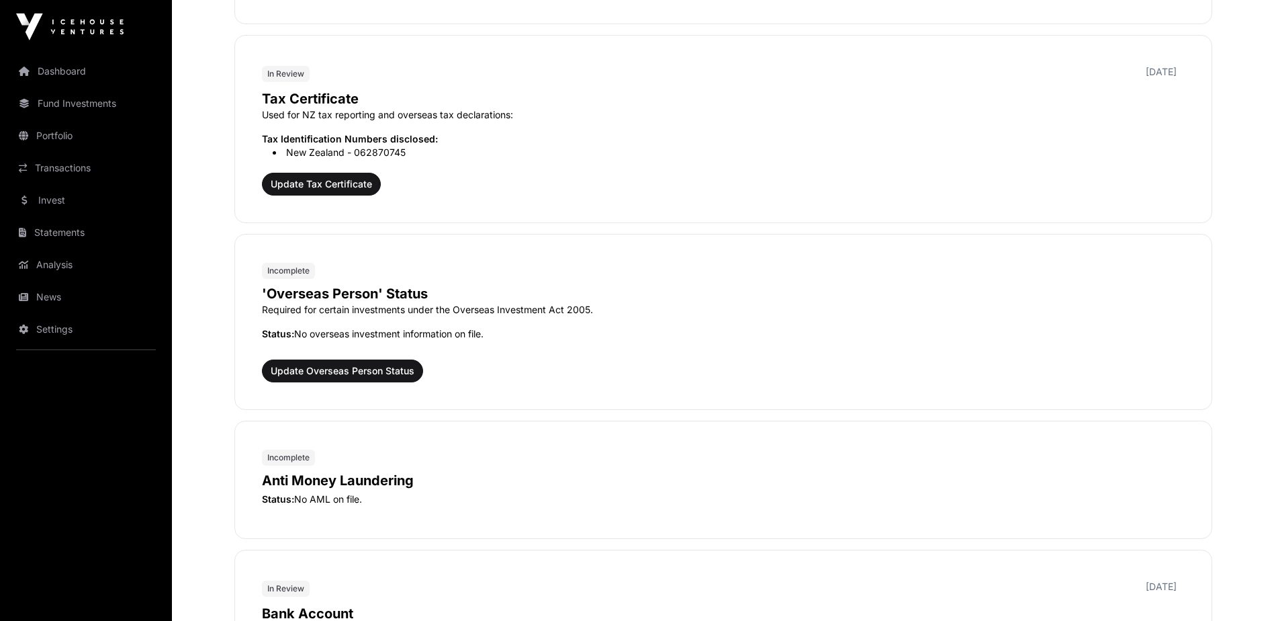
scroll to position [1275, 0]
click at [324, 372] on span "Update Overseas Person Status" at bounding box center [343, 371] width 144 height 13
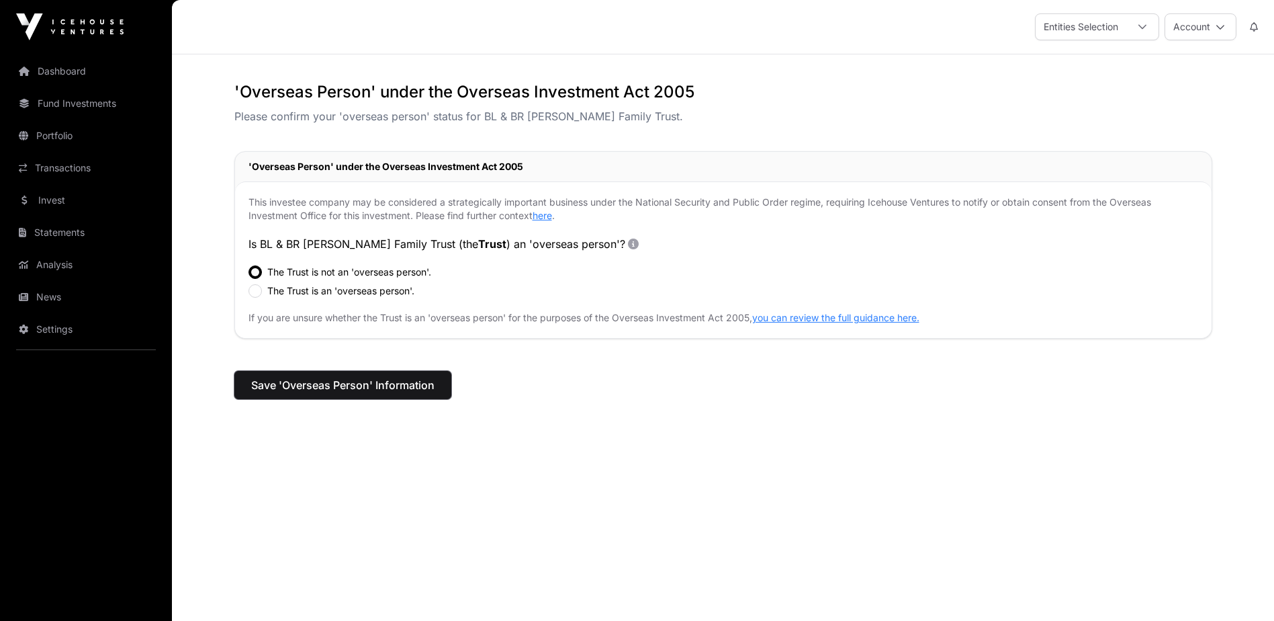
click at [316, 379] on span "Save 'Overseas Person' Information" at bounding box center [342, 385] width 183 height 16
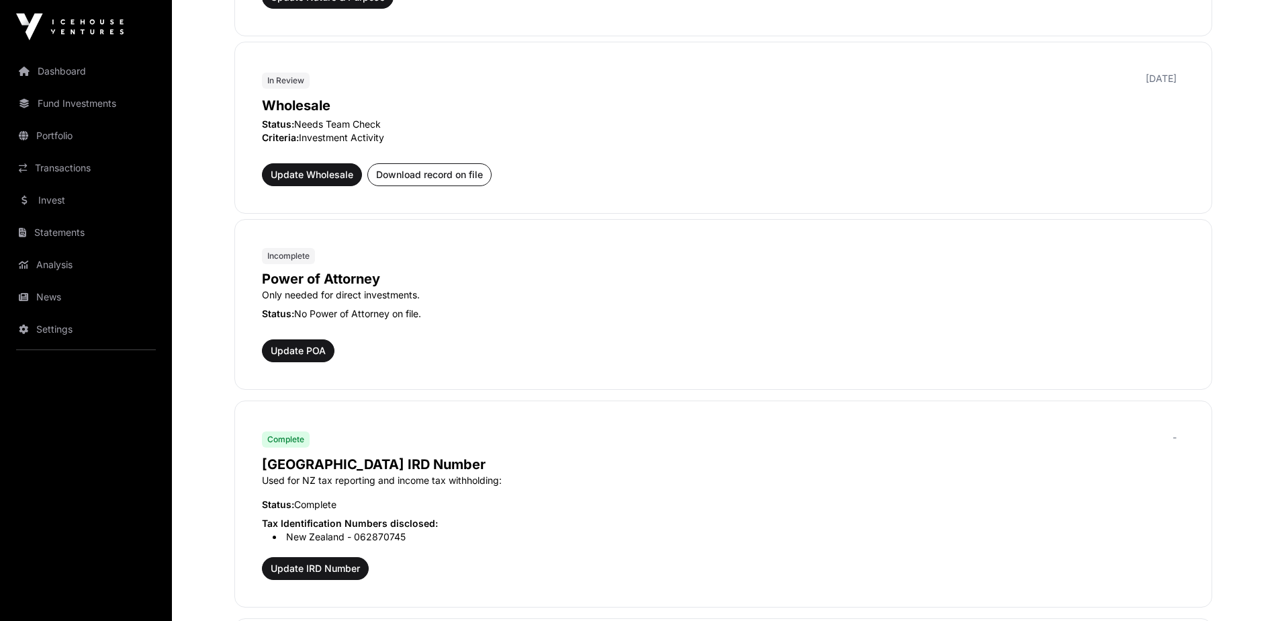
scroll to position [693, 0]
click at [73, 62] on link "Dashboard" at bounding box center [86, 71] width 150 height 30
